Goal: Task Accomplishment & Management: Complete application form

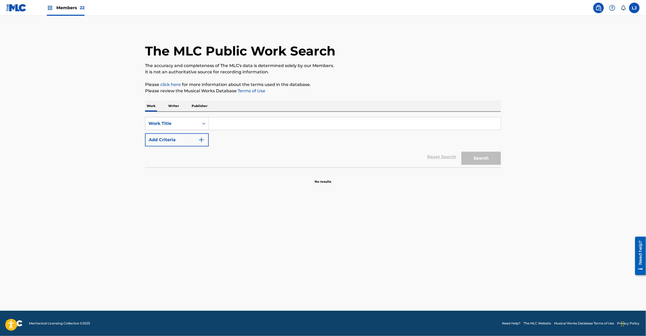
click at [10, 3] on link at bounding box center [16, 8] width 20 height 16
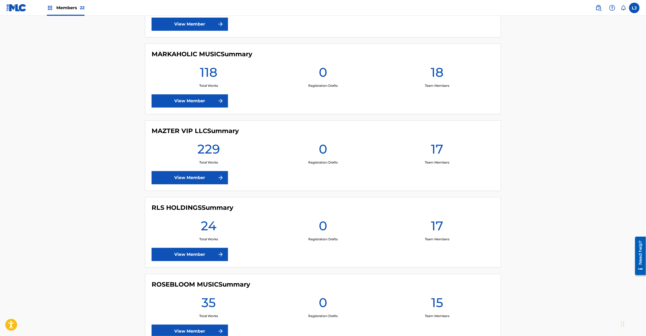
scroll to position [842, 0]
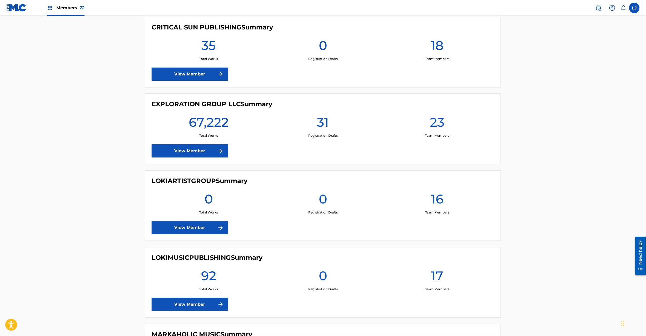
click at [193, 150] on link "View Member" at bounding box center [190, 150] width 76 height 13
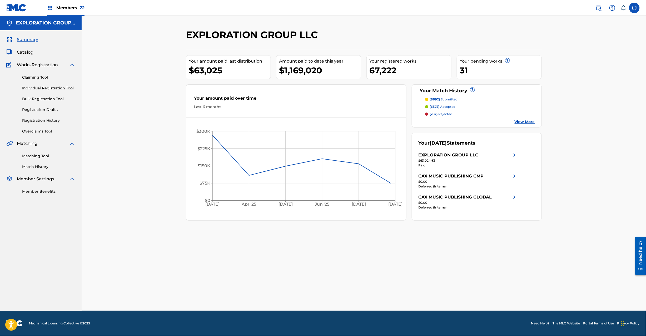
click at [26, 50] on span "Catalog" at bounding box center [25, 52] width 17 height 6
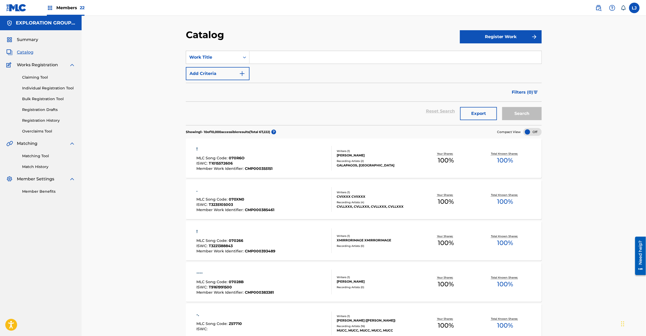
click at [35, 91] on link "Individual Registration Tool" at bounding box center [48, 89] width 53 height 6
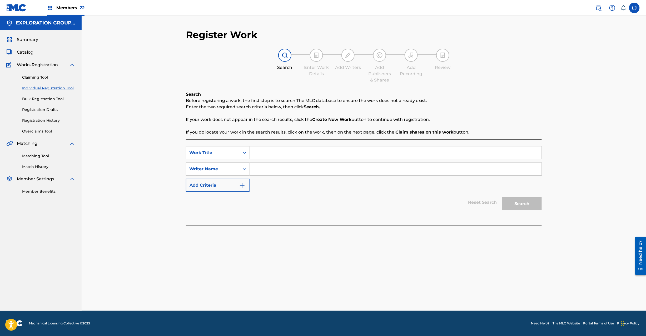
click at [261, 157] on input "Search Form" at bounding box center [395, 153] width 292 height 13
paste input "Die in [GEOGRAPHIC_DATA]"
click at [296, 149] on input "Die in [GEOGRAPHIC_DATA]" at bounding box center [395, 153] width 292 height 13
type input "Die in LA"
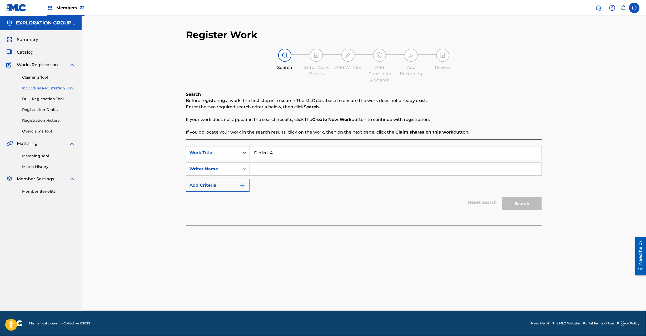
click at [296, 168] on input "Search Form" at bounding box center [395, 169] width 292 height 13
paste input "[PERSON_NAME]"
type input "[PERSON_NAME]"
click at [514, 210] on button "Search" at bounding box center [521, 203] width 39 height 13
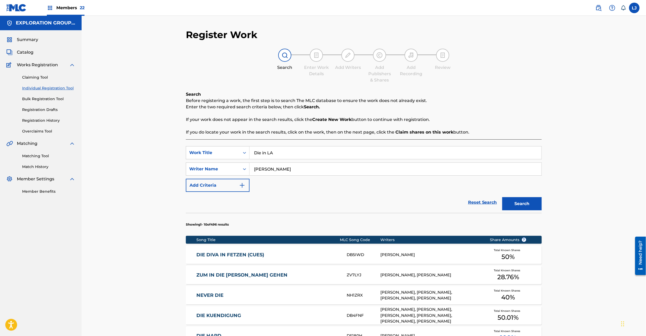
scroll to position [202, 0]
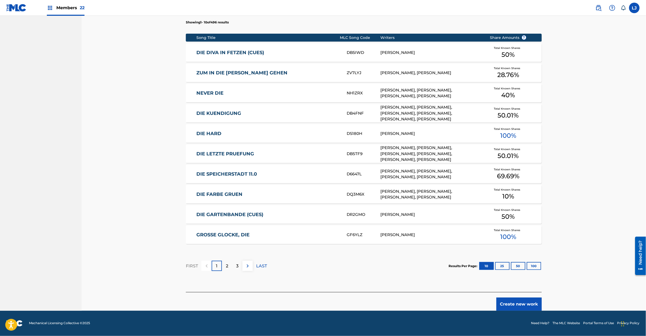
drag, startPoint x: 513, startPoint y: 296, endPoint x: 511, endPoint y: 299, distance: 4.2
click at [512, 297] on div "Create new work" at bounding box center [364, 301] width 356 height 19
click at [510, 301] on button "Create new work" at bounding box center [518, 304] width 45 height 13
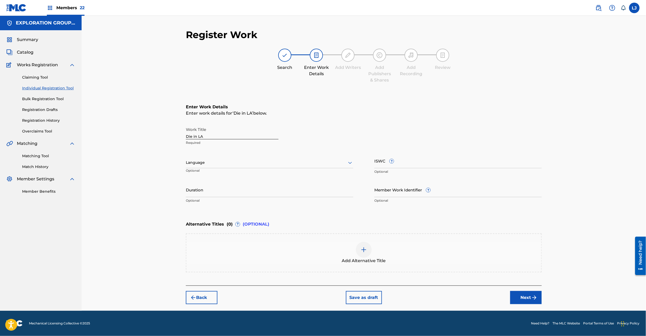
click at [522, 295] on button "Next" at bounding box center [526, 297] width 32 height 13
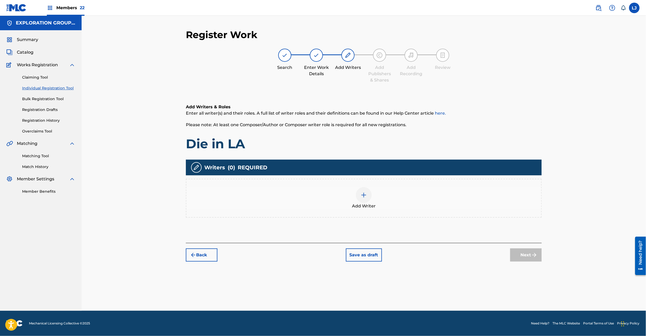
click at [363, 192] on img at bounding box center [364, 195] width 6 height 6
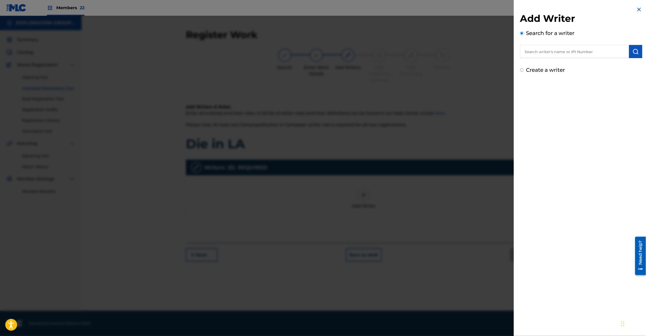
click at [556, 71] on label "Create a writer" at bounding box center [545, 70] width 39 height 6
radio input "true"
click at [523, 71] on input "Create a writer" at bounding box center [521, 69] width 3 height 3
radio input "false"
radio input "true"
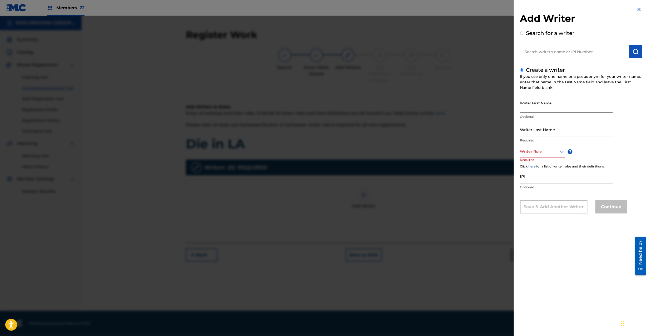
click at [529, 104] on input "Writer First Name" at bounding box center [566, 105] width 93 height 15
paste input "[PERSON_NAME] 788528674"
click at [562, 107] on input "[PERSON_NAME] 788528674" at bounding box center [566, 105] width 93 height 15
type input "[PERSON_NAME]"
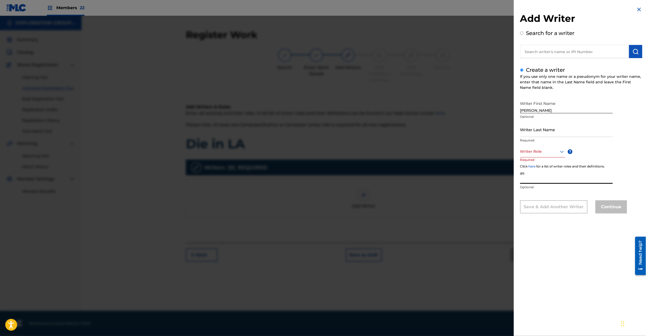
click at [550, 178] on input "IPI" at bounding box center [566, 176] width 93 height 15
paste input "788528674"
type input "788528674"
click at [525, 110] on input "[PERSON_NAME]" at bounding box center [566, 105] width 93 height 15
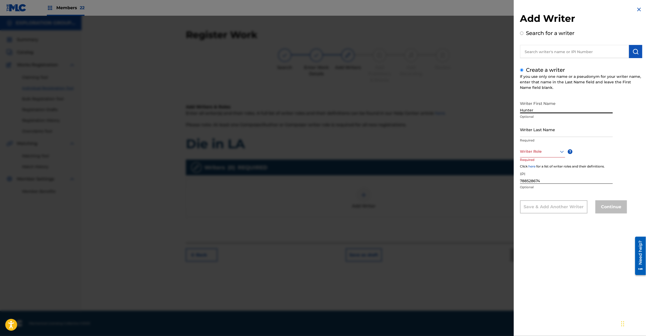
type input "Hunter"
click at [550, 131] on input "Writer Last Name" at bounding box center [566, 129] width 93 height 15
paste input "[PERSON_NAME]"
type input "[PERSON_NAME]"
click at [543, 153] on div at bounding box center [542, 151] width 45 height 7
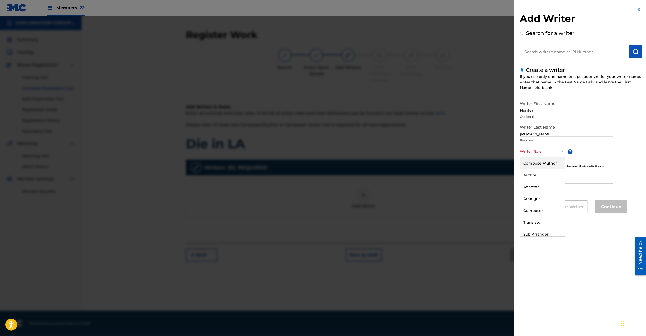
click at [543, 164] on div "Composer/Author" at bounding box center [542, 164] width 44 height 12
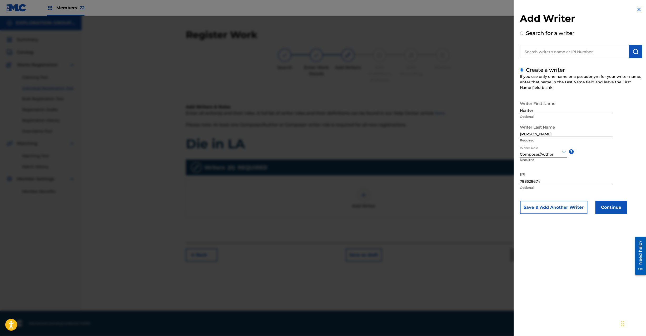
click at [613, 206] on button "Continue" at bounding box center [611, 207] width 32 height 13
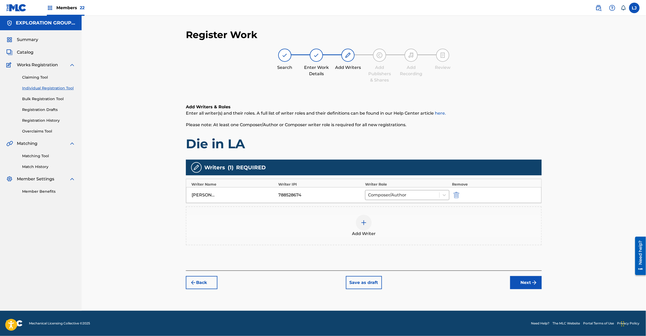
click at [530, 285] on button "Next" at bounding box center [526, 282] width 32 height 13
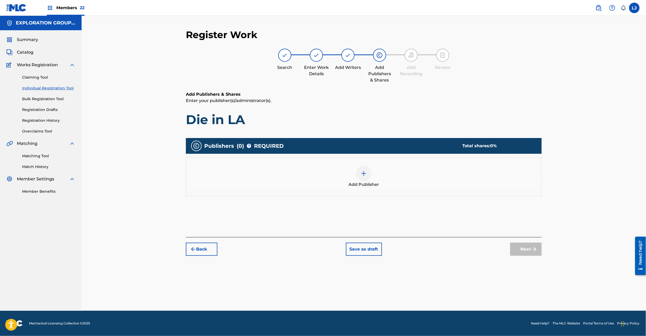
click at [366, 174] on img at bounding box center [364, 174] width 6 height 6
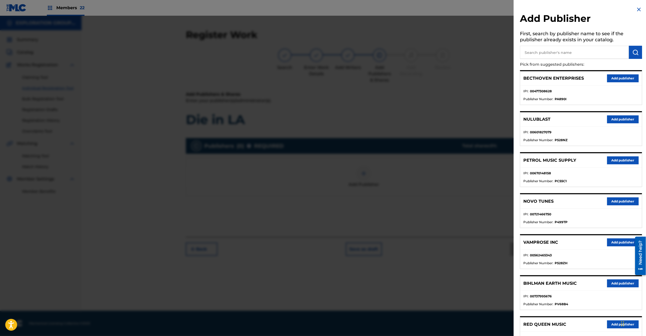
click at [536, 55] on input "text" at bounding box center [574, 52] width 109 height 13
paste input "Hunter Daily Salomon Publishing"
type input "Hunter Daily Salomon Publishing"
click at [633, 49] on button "submit" at bounding box center [635, 52] width 13 height 13
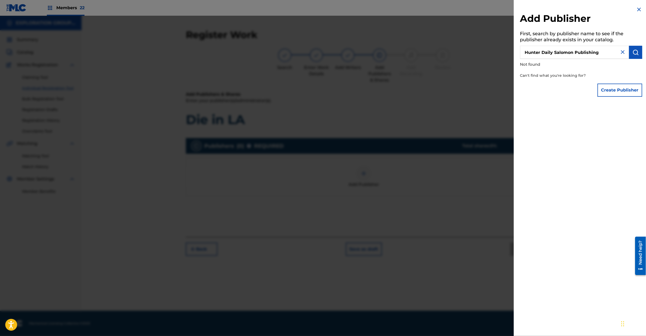
click at [636, 10] on img at bounding box center [639, 9] width 6 height 6
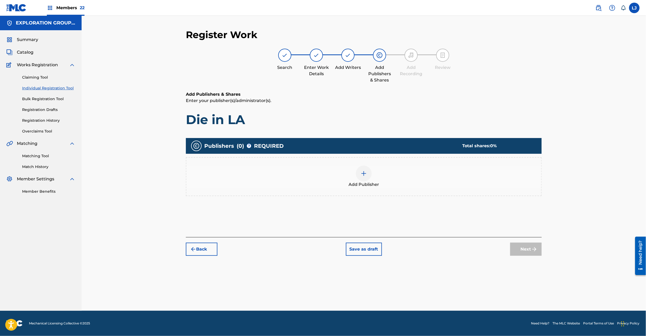
click at [199, 249] on button "Back" at bounding box center [202, 249] width 32 height 13
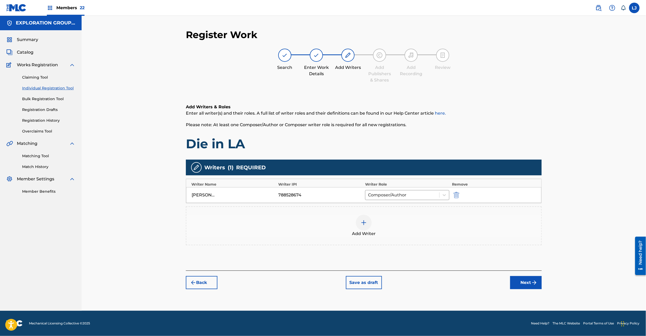
click at [158, 81] on div "Register Work Search Enter Work Details Add Writers Add Publishers & Shares Add…" at bounding box center [364, 163] width 564 height 295
